Goal: Find specific page/section: Locate a particular part of the current website

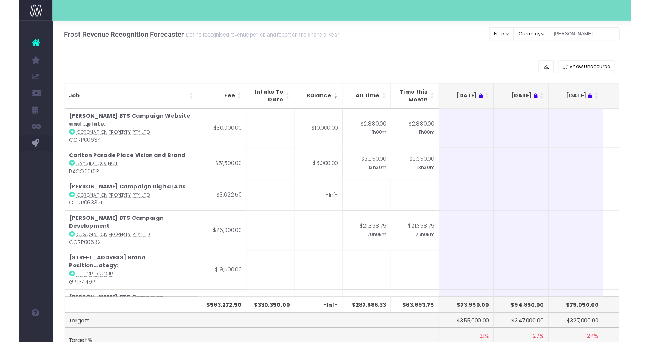
scroll to position [0, 109]
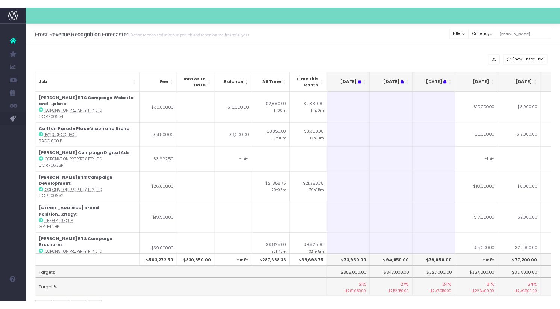
scroll to position [0, 109]
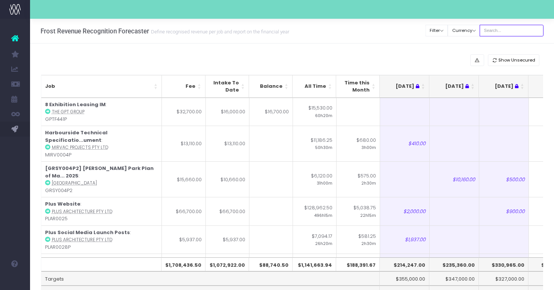
click at [513, 35] on input "text" at bounding box center [512, 31] width 64 height 12
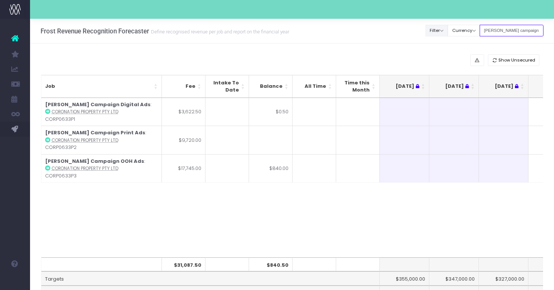
drag, startPoint x: 504, startPoint y: 32, endPoint x: 454, endPoint y: 26, distance: 50.8
click at [458, 26] on div "Clear Filters Filter By Account Manager All jeremy georgie lauren inezritchie a…" at bounding box center [485, 30] width 118 height 15
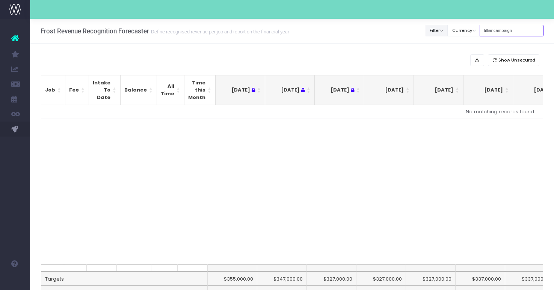
type input "lillian campaign"
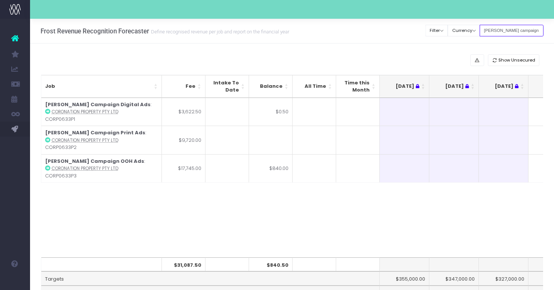
drag, startPoint x: 526, startPoint y: 30, endPoint x: 428, endPoint y: 29, distance: 98.1
click at [428, 29] on div "Frost Revenue Recognition Forecaster Define recognised revenue per job and repo…" at bounding box center [292, 31] width 524 height 25
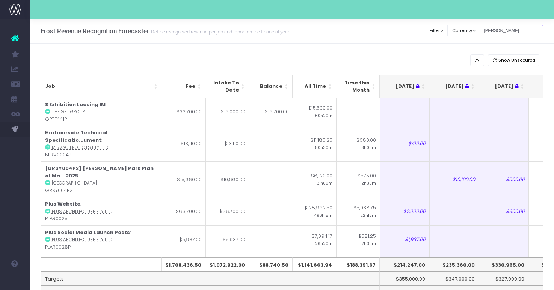
type input "[PERSON_NAME]"
